Goal: Task Accomplishment & Management: Manage account settings

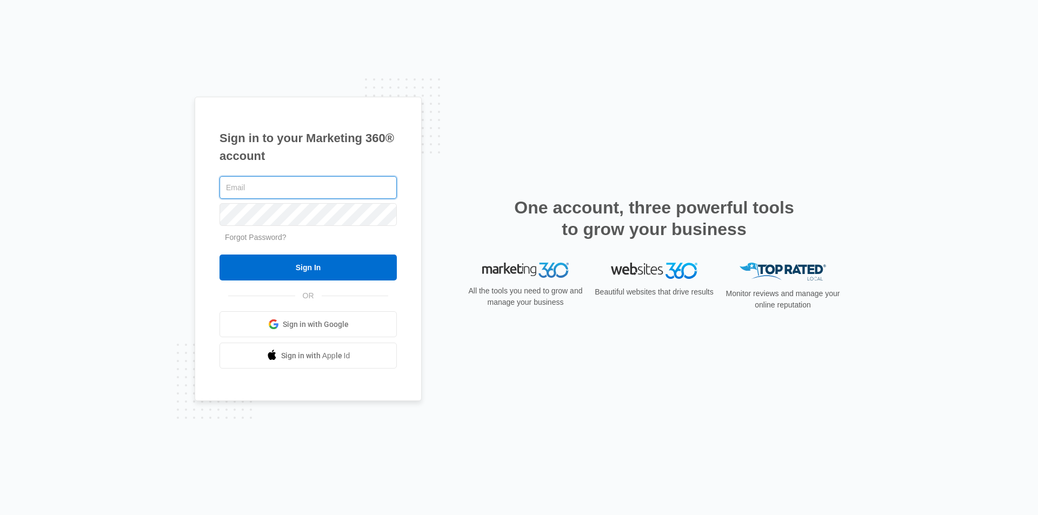
type input "[EMAIL_ADDRESS][DOMAIN_NAME]"
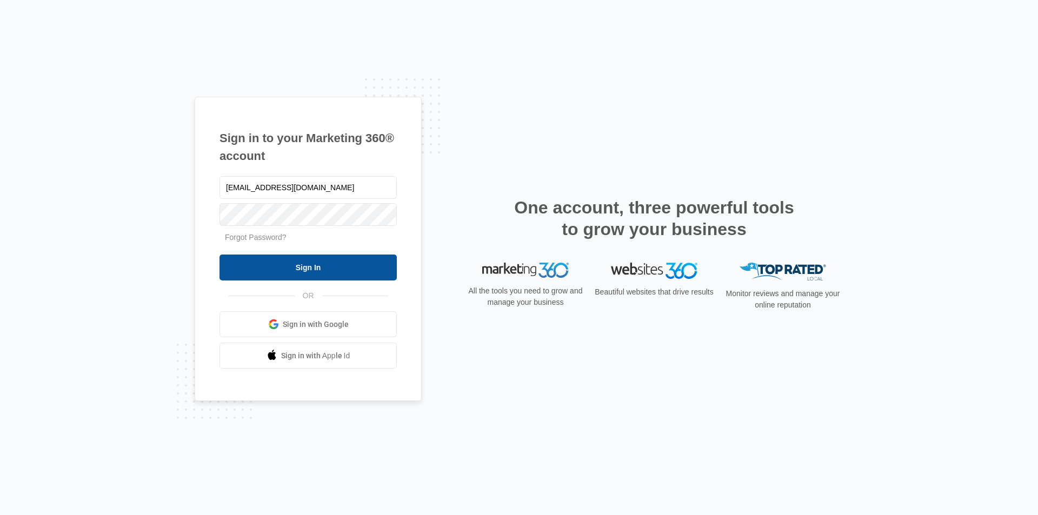
click at [290, 274] on input "Sign In" at bounding box center [308, 268] width 177 height 26
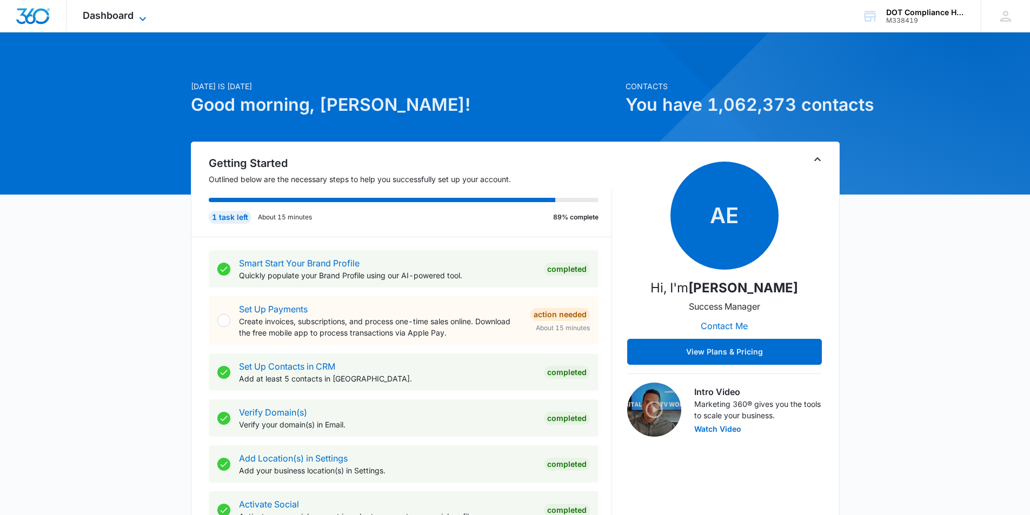
click at [142, 16] on icon at bounding box center [142, 18] width 13 height 13
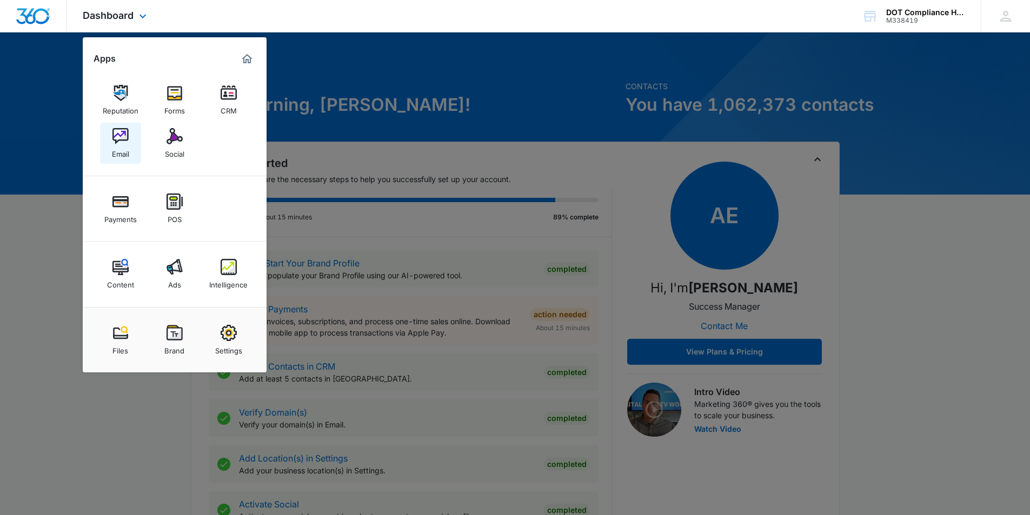
click at [114, 141] on img at bounding box center [120, 136] width 16 height 16
